Goal: Task Accomplishment & Management: Use online tool/utility

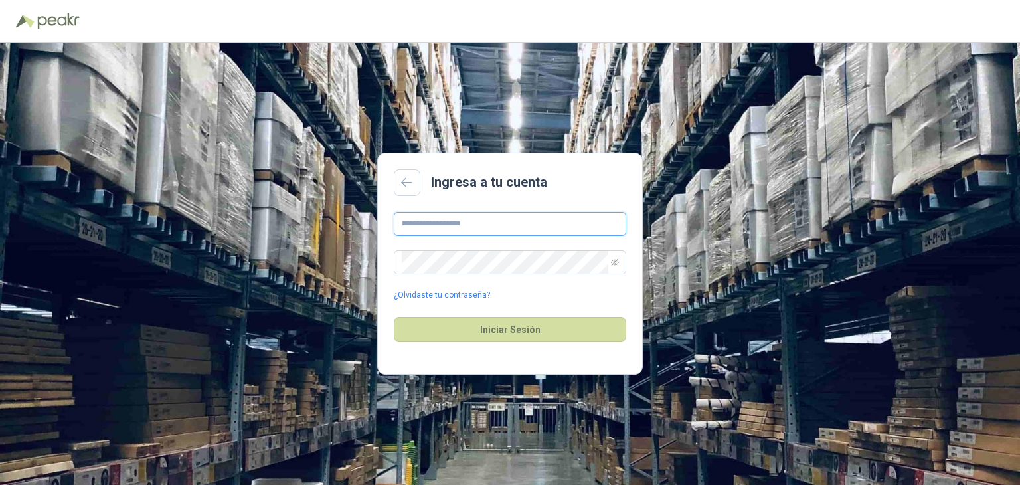
click at [510, 224] on input "text" at bounding box center [510, 224] width 233 height 24
type input "**********"
click at [488, 314] on div "Iniciar Sesión" at bounding box center [510, 329] width 233 height 57
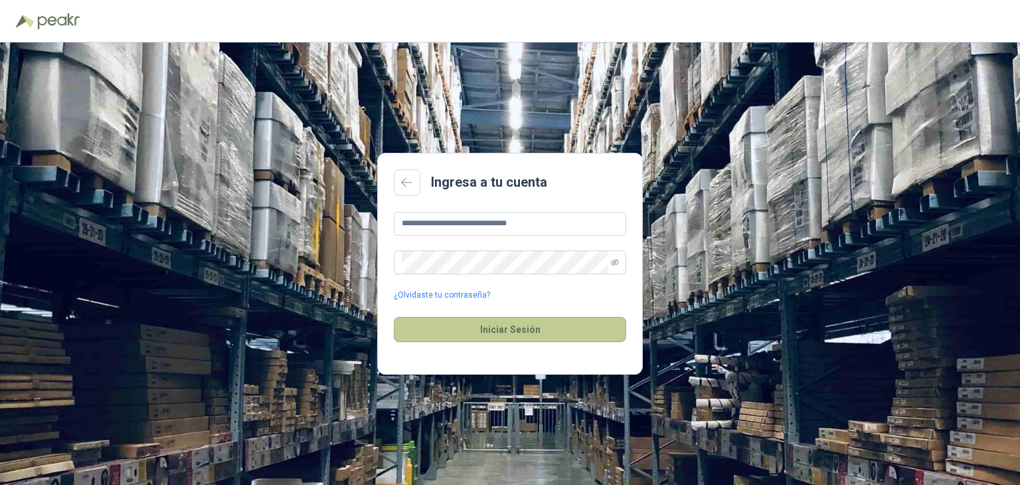
click at [484, 326] on button "Iniciar Sesión" at bounding box center [510, 329] width 233 height 25
click at [490, 330] on button "Iniciar Sesión" at bounding box center [510, 329] width 233 height 25
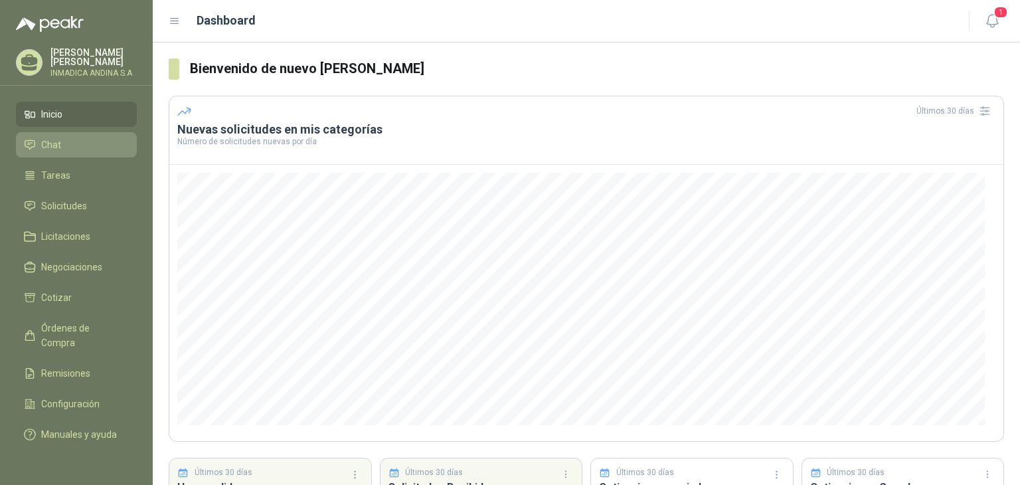
click at [69, 152] on link "Chat" at bounding box center [76, 144] width 121 height 25
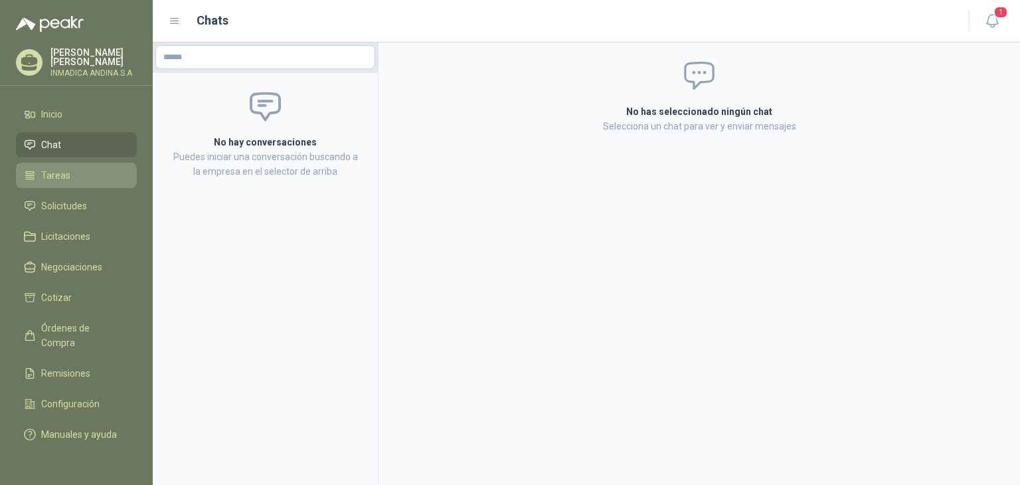
click at [72, 173] on li "Tareas" at bounding box center [76, 175] width 105 height 15
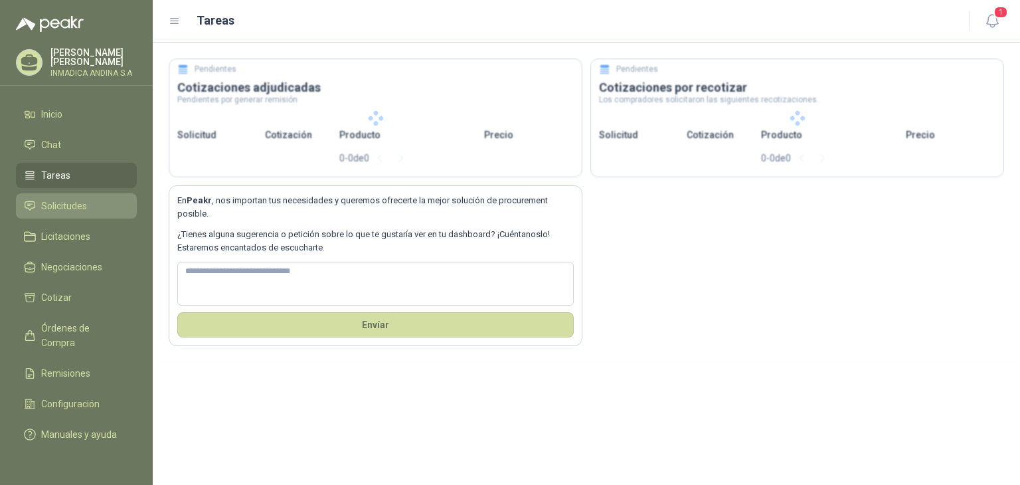
click at [73, 199] on span "Solicitudes" at bounding box center [64, 206] width 46 height 15
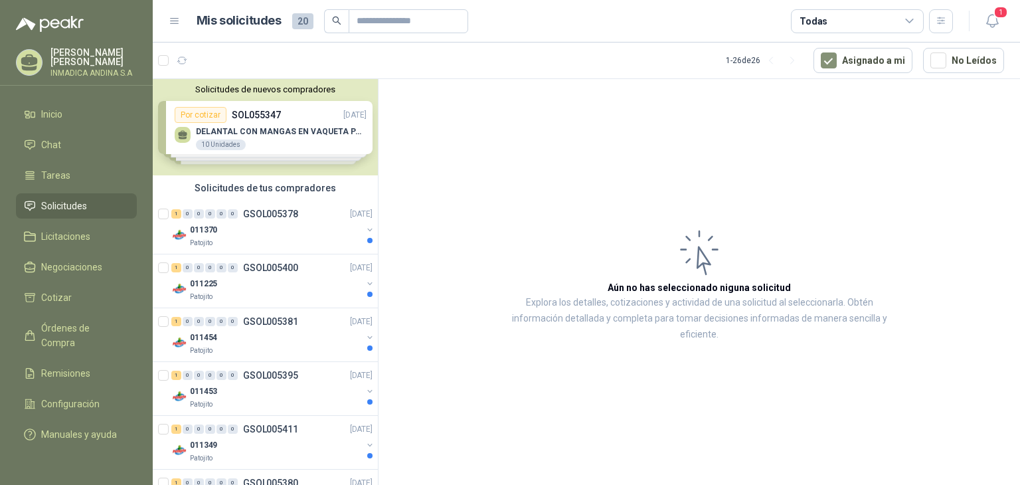
click at [319, 149] on div "Solicitudes de nuevos compradores Por cotizar SOL055347 [DATE] DELANTAL CON MAN…" at bounding box center [265, 127] width 225 height 96
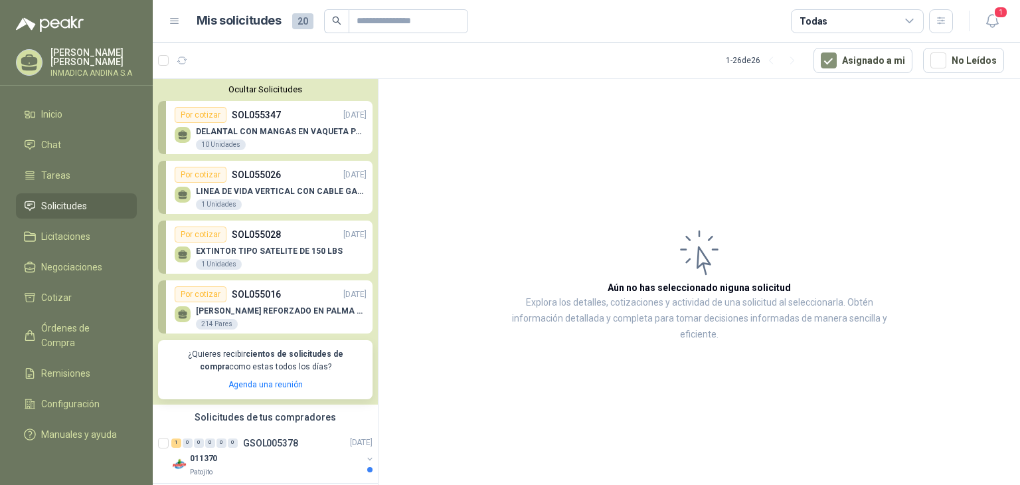
click at [302, 135] on p "DELANTAL CON MANGAS EN VAQUETA PARA SOLDADOR" at bounding box center [281, 131] width 171 height 9
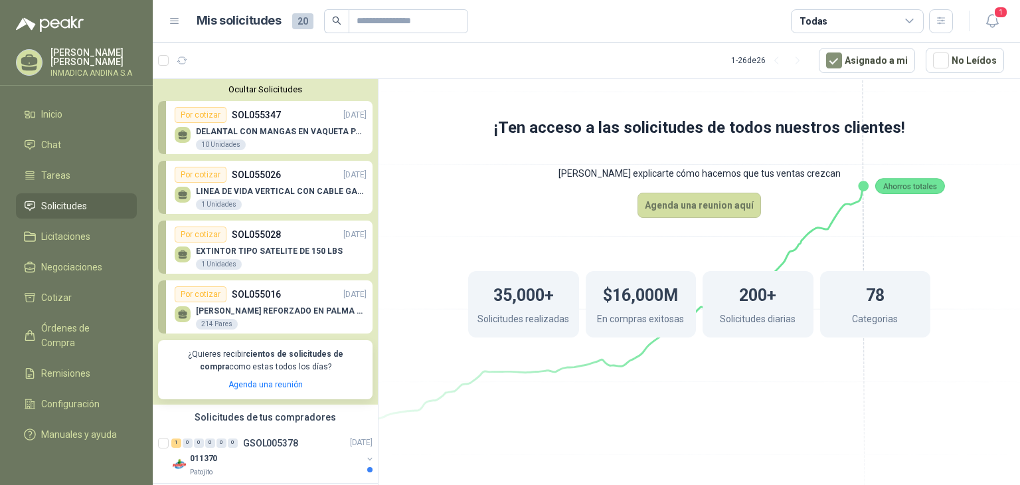
click at [242, 298] on p "SOL055016" at bounding box center [256, 294] width 49 height 15
click at [193, 291] on div "Por cotizar" at bounding box center [201, 294] width 52 height 16
click at [69, 293] on span "Cotizar" at bounding box center [56, 297] width 31 height 15
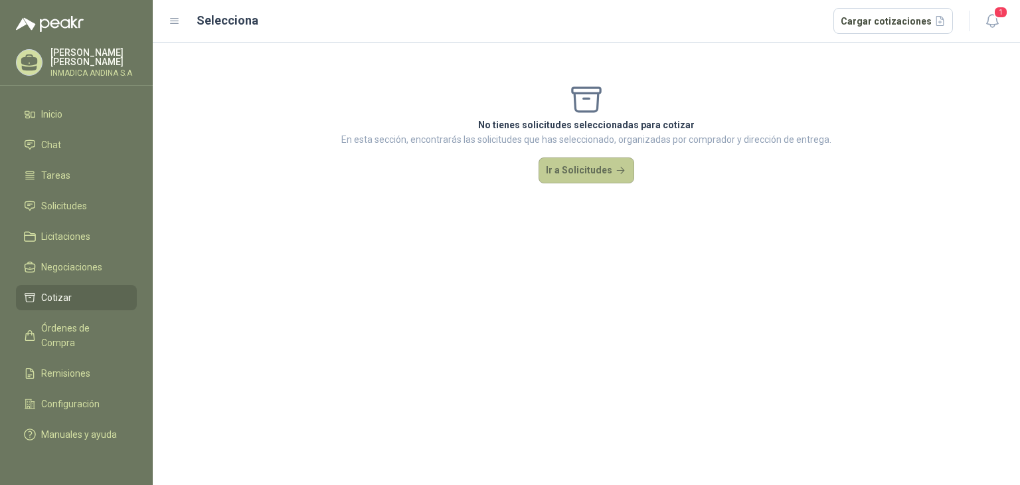
click at [606, 162] on button "Ir a Solicitudes" at bounding box center [587, 170] width 96 height 27
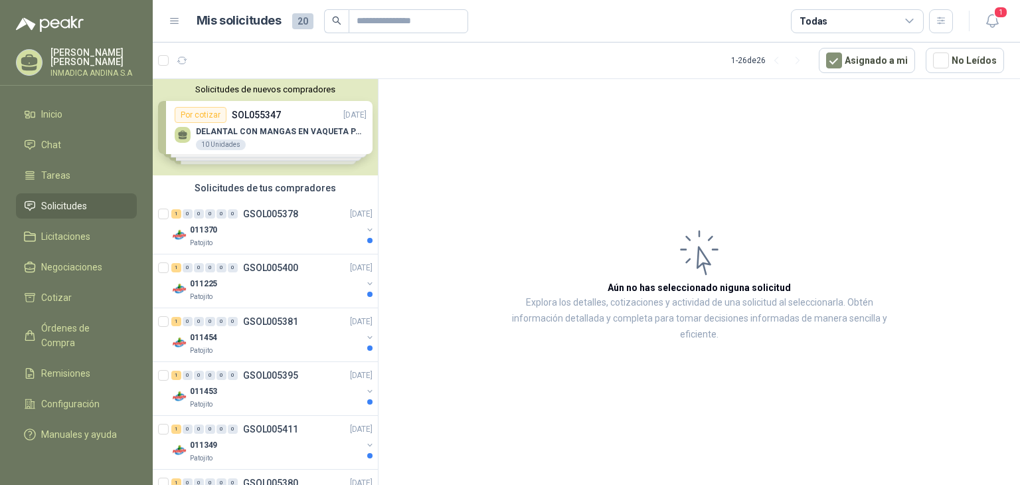
click at [278, 134] on div "Solicitudes de nuevos compradores Por cotizar SOL055347 [DATE] DELANTAL CON MAN…" at bounding box center [265, 127] width 225 height 96
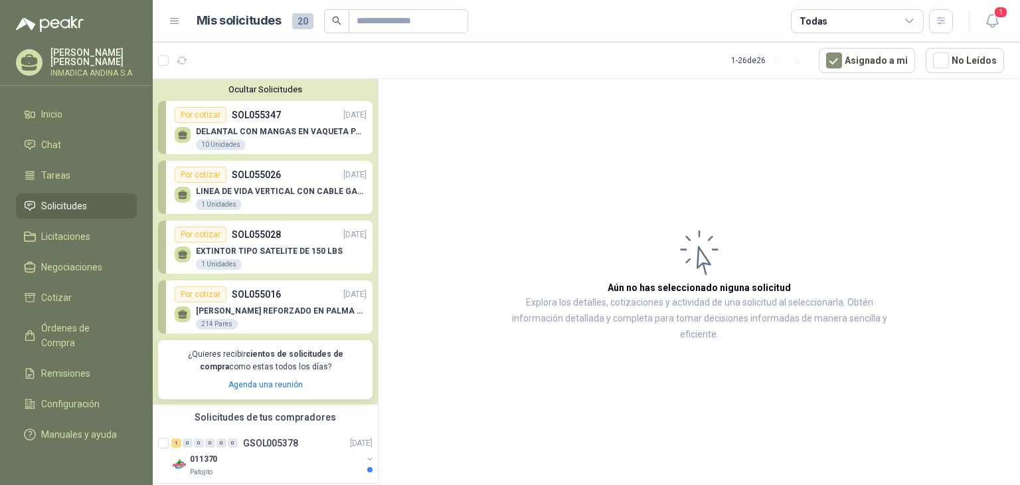
click at [203, 174] on div "Por cotizar" at bounding box center [201, 175] width 52 height 16
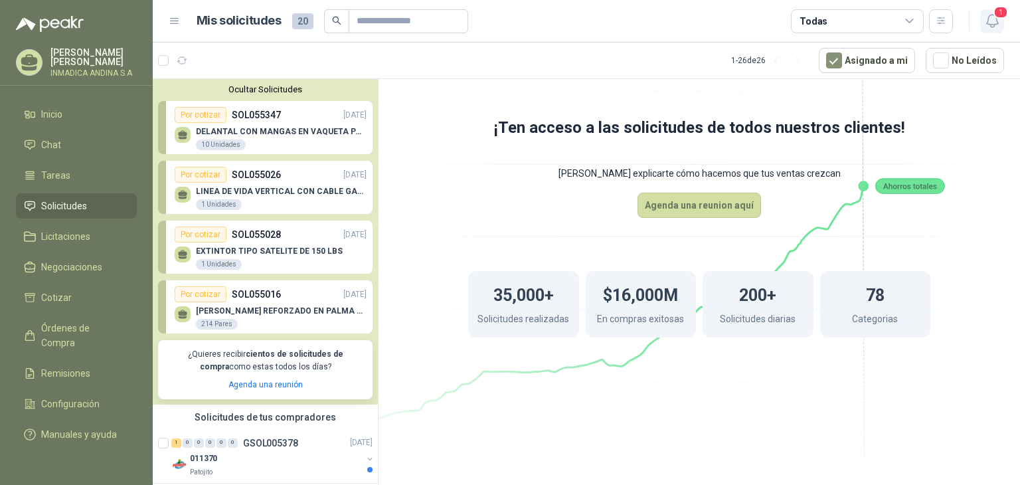
click at [995, 7] on span "1" at bounding box center [1001, 12] width 15 height 13
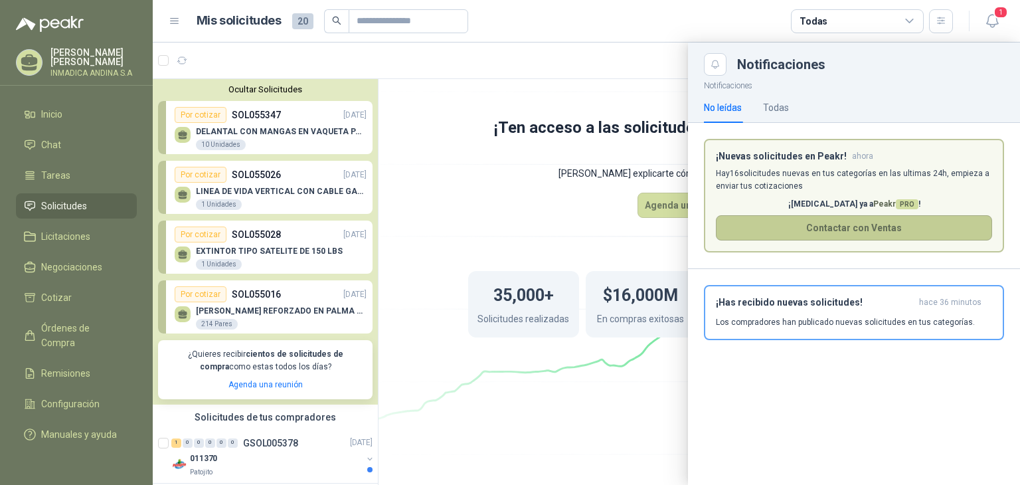
click at [905, 221] on button "Contactar con Ventas" at bounding box center [854, 227] width 276 height 25
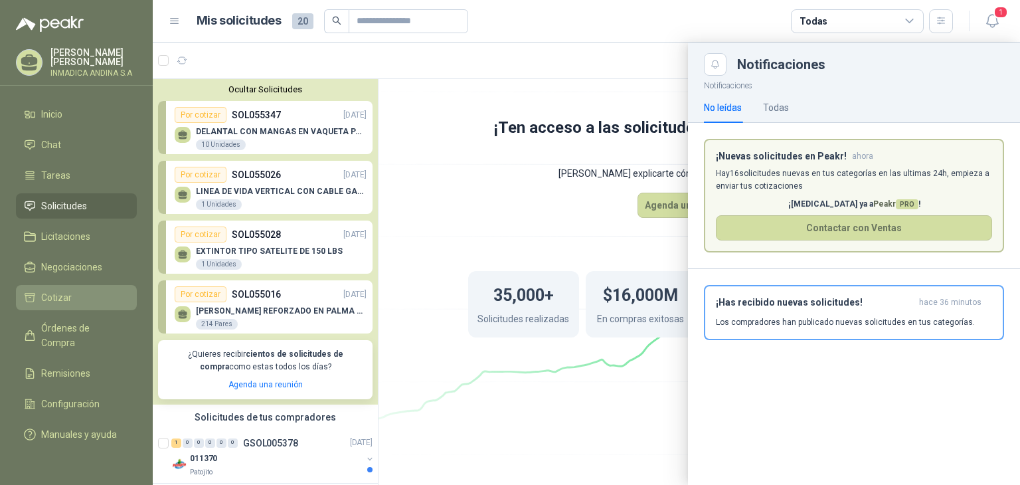
click at [76, 291] on li "Cotizar" at bounding box center [76, 297] width 105 height 15
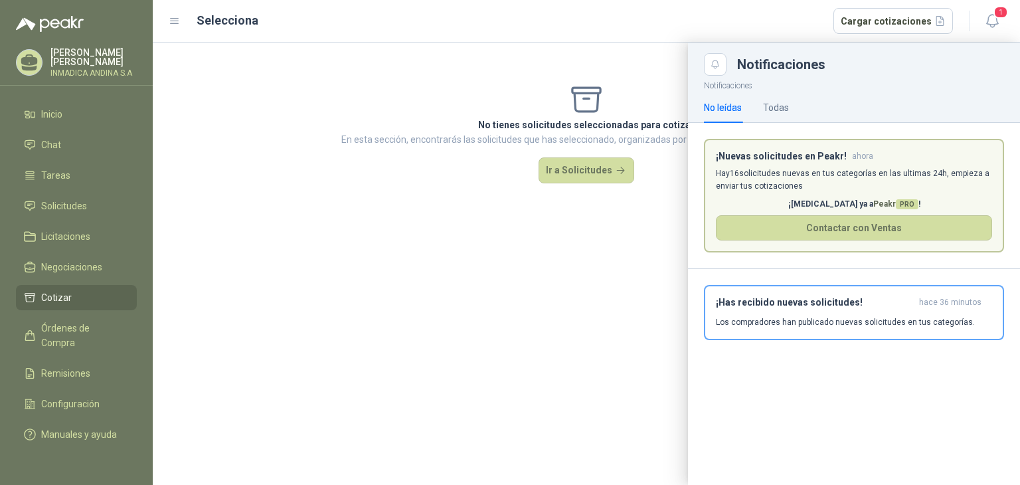
click at [175, 23] on icon at bounding box center [175, 21] width 12 height 12
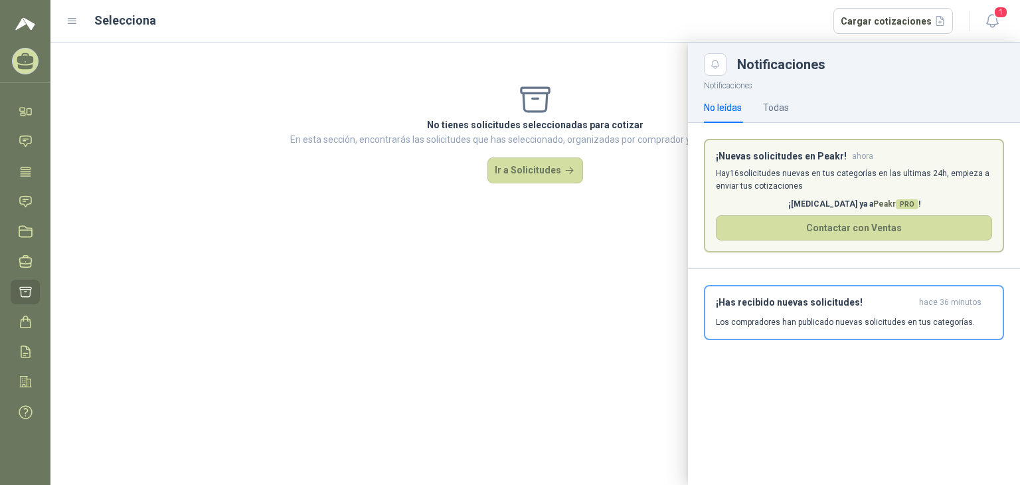
click at [553, 173] on div at bounding box center [535, 264] width 970 height 442
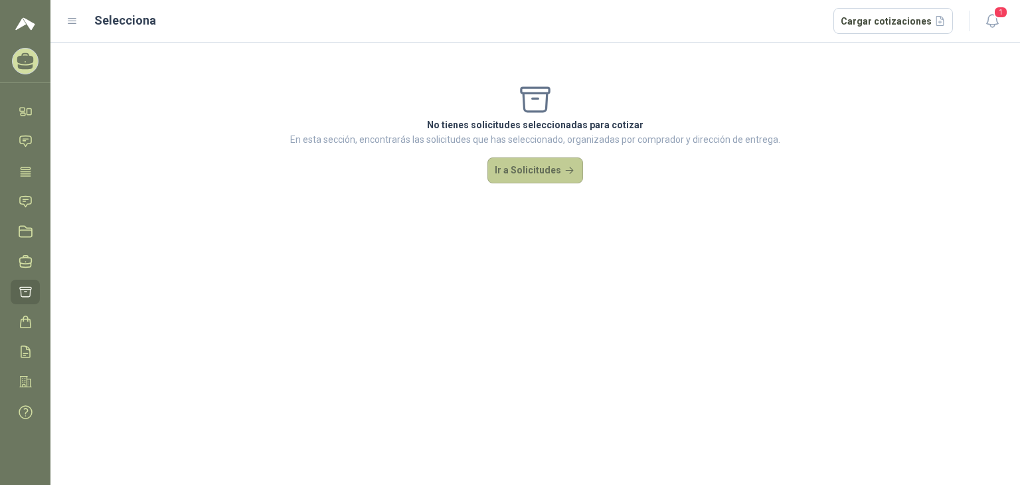
click at [516, 171] on button "Ir a Solicitudes" at bounding box center [536, 170] width 96 height 27
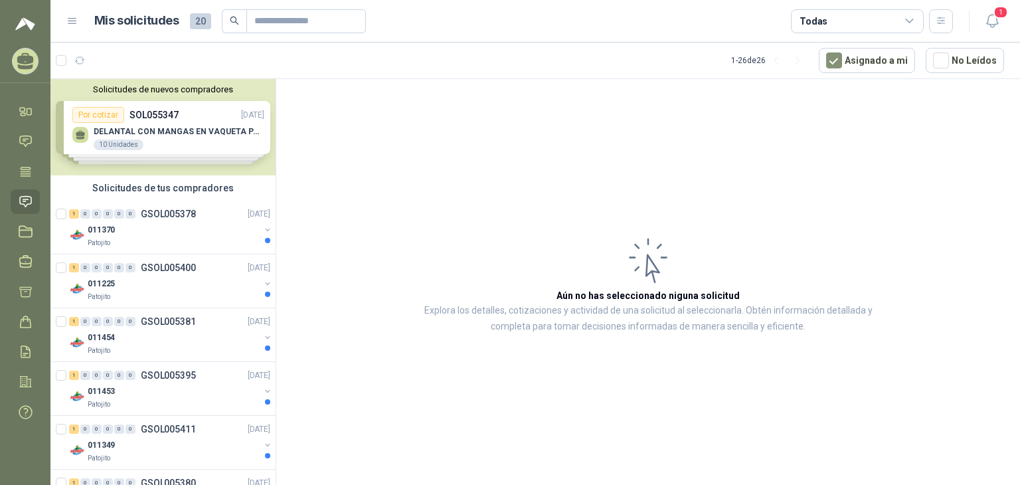
click at [226, 132] on div "Solicitudes de nuevos compradores Por cotizar SOL055347 [DATE] DELANTAL CON MAN…" at bounding box center [162, 127] width 225 height 96
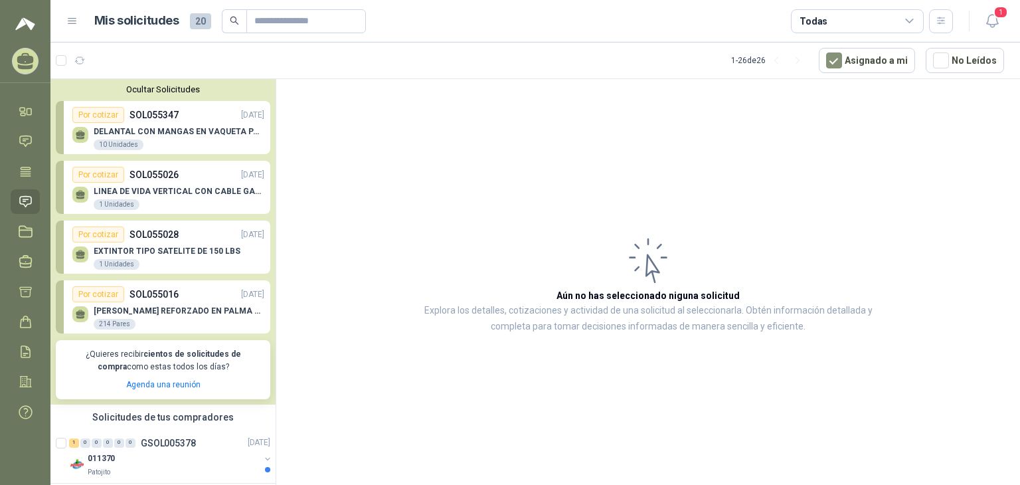
click at [159, 122] on p "SOL055347" at bounding box center [154, 115] width 49 height 15
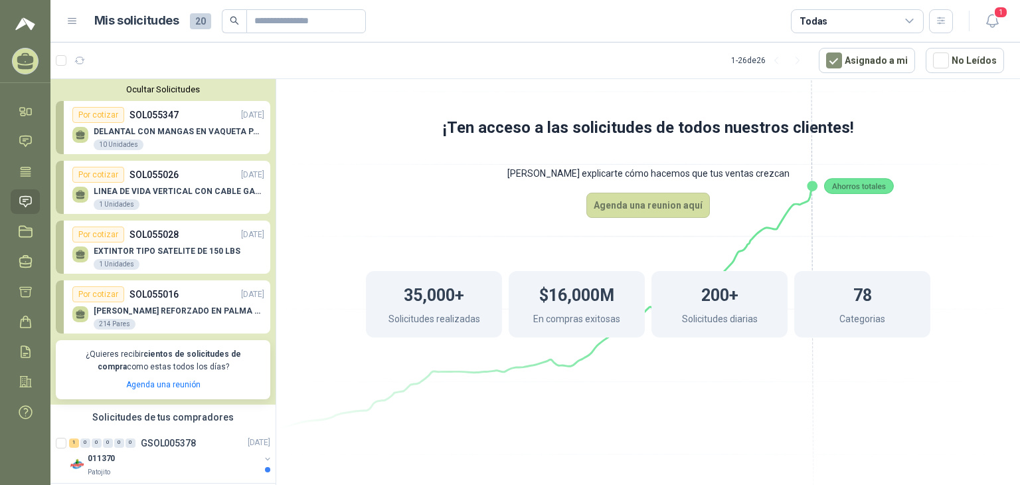
click at [126, 122] on div "Por cotizar SOL055347 [DATE]" at bounding box center [168, 115] width 192 height 16
click at [107, 145] on div "10 Unidades" at bounding box center [119, 145] width 50 height 11
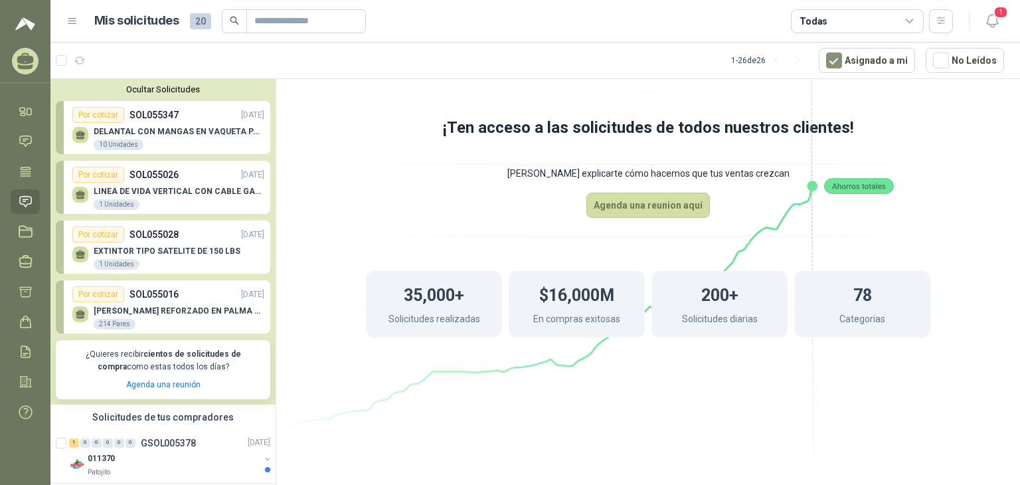
click at [93, 118] on div "Por cotizar" at bounding box center [98, 115] width 52 height 16
click at [112, 316] on div "[PERSON_NAME] REFORZADO EN PALMA ML 214 Pares" at bounding box center [179, 318] width 171 height 24
click at [106, 292] on div "Por cotizar" at bounding box center [98, 294] width 52 height 16
click at [224, 308] on p "[PERSON_NAME] REFORZADO EN PALMA ML" at bounding box center [179, 310] width 171 height 9
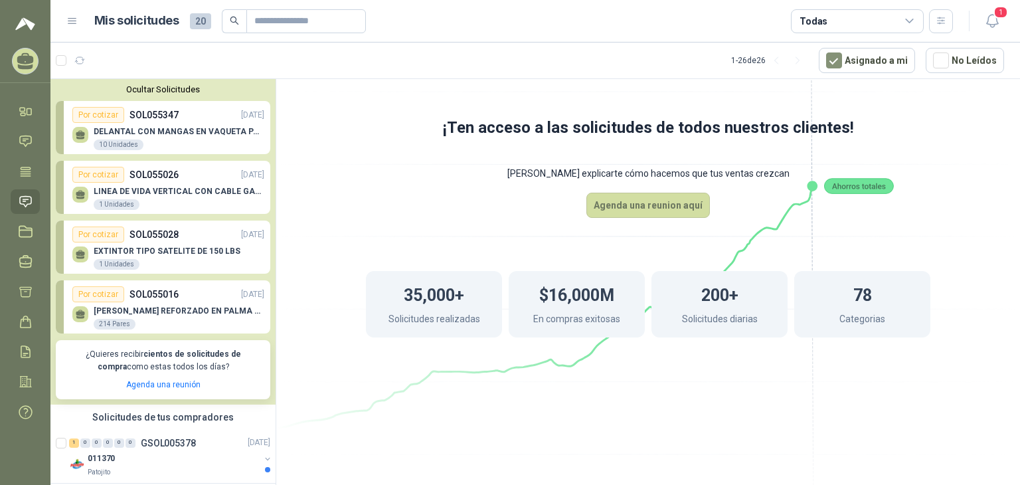
click at [224, 308] on p "[PERSON_NAME] REFORZADO EN PALMA ML" at bounding box center [179, 310] width 171 height 9
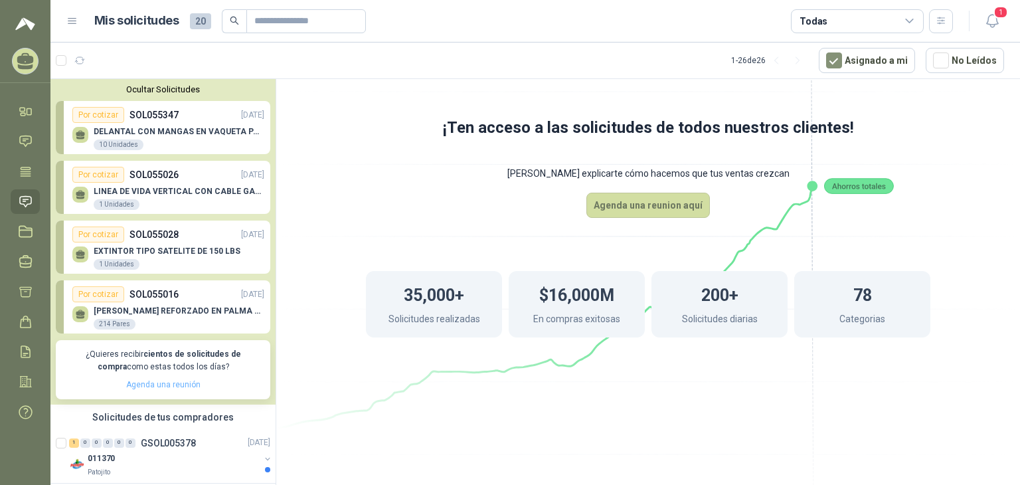
click at [168, 385] on link "Agenda una reunión" at bounding box center [163, 384] width 74 height 9
